Goal: Obtain resource: Obtain resource

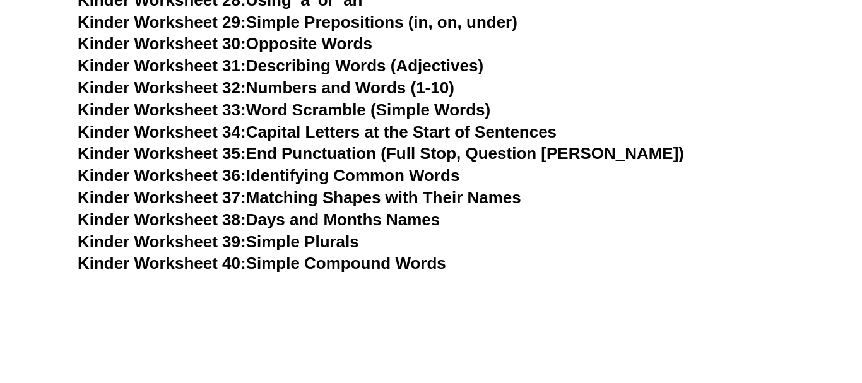
scroll to position [1094, 0]
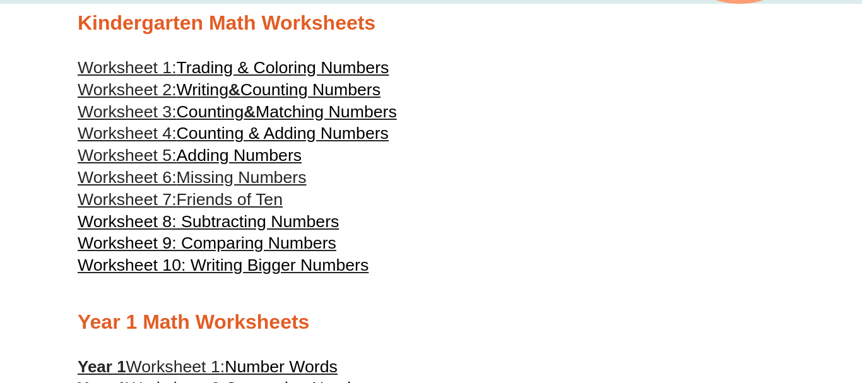
scroll to position [386, 0]
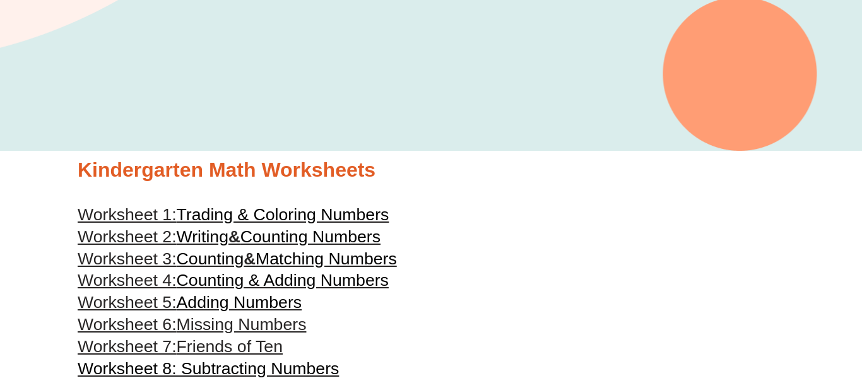
scroll to position [225, 0]
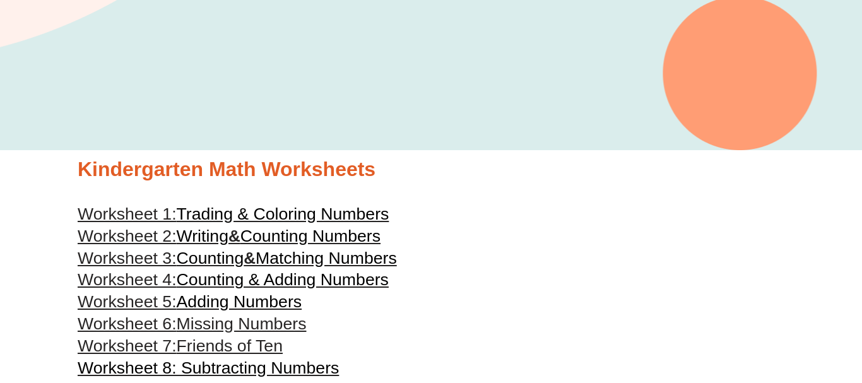
click at [230, 220] on span "Trading & Coloring Numbers" at bounding box center [283, 213] width 213 height 19
click at [187, 234] on span "Writing" at bounding box center [203, 236] width 52 height 19
click at [254, 261] on link "Worksheet 3: Counting & Matching Numbers" at bounding box center [237, 258] width 319 height 19
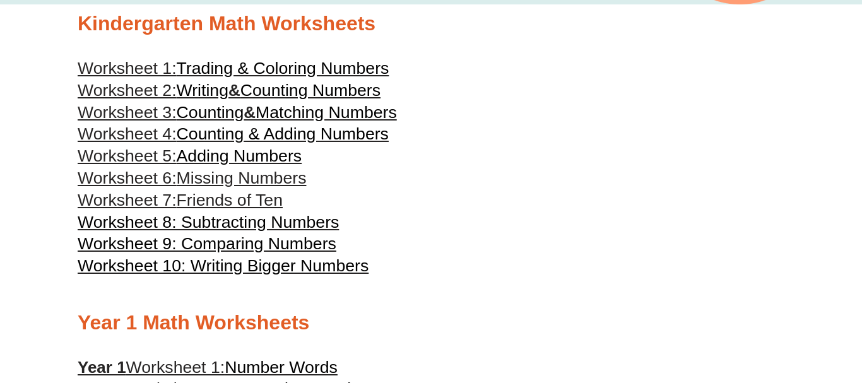
scroll to position [386, 0]
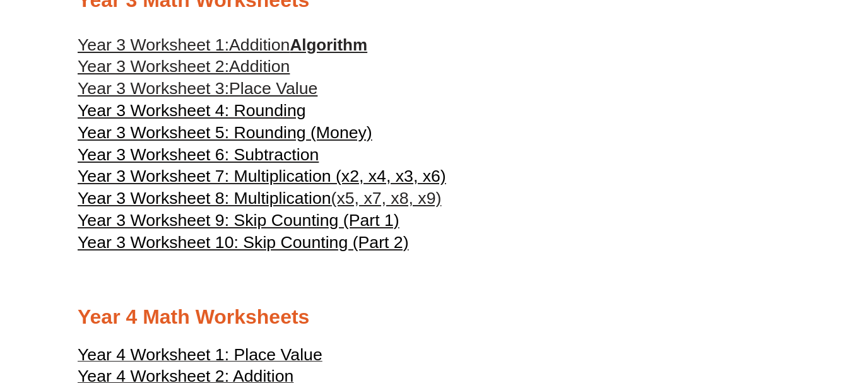
scroll to position [1287, 0]
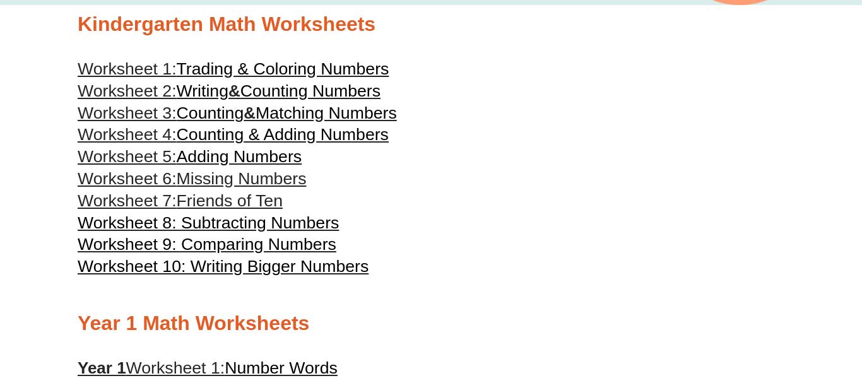
scroll to position [354, 0]
